Goal: Task Accomplishment & Management: Manage account settings

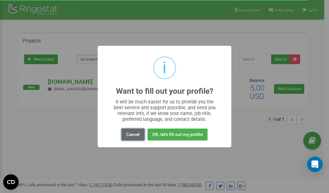
click at [134, 136] on button "Cancel" at bounding box center [133, 134] width 23 height 12
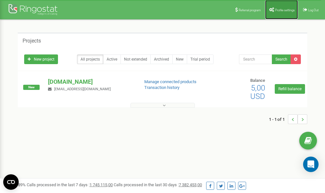
click at [277, 7] on link "Profile settings" at bounding box center [281, 9] width 33 height 19
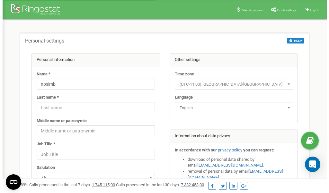
scroll to position [32, 0]
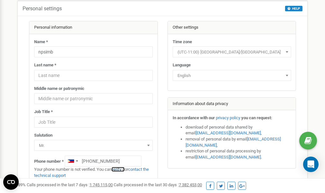
click at [120, 169] on link "verify it" at bounding box center [117, 169] width 13 height 5
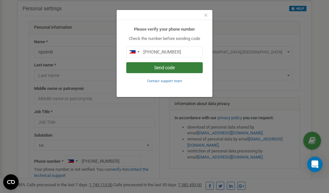
click at [154, 68] on button "Send code" at bounding box center [164, 67] width 77 height 11
